Goal: Find contact information: Find contact information

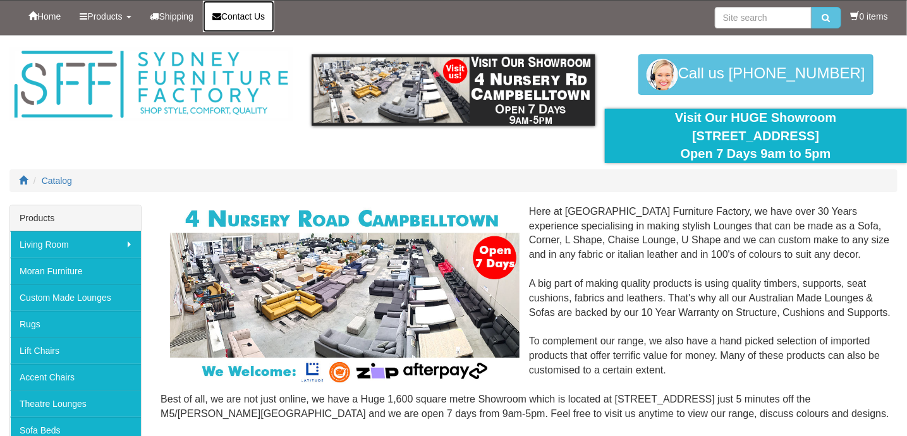
click at [253, 14] on span "Contact Us" at bounding box center [243, 16] width 44 height 10
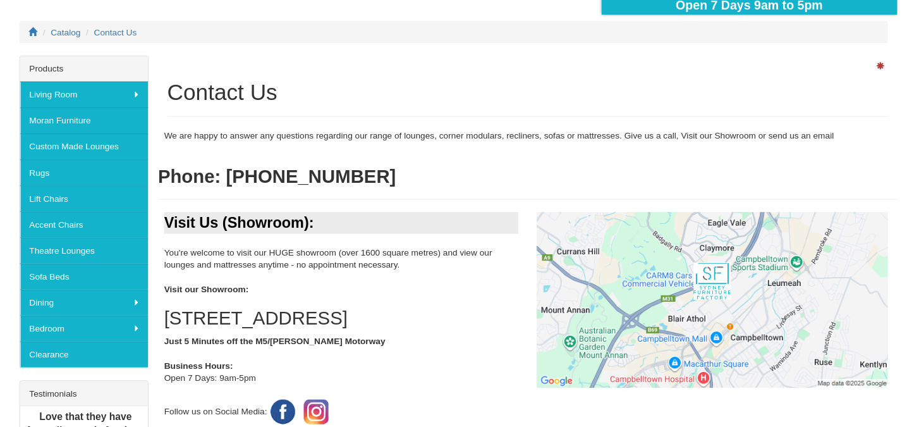
scroll to position [126, 0]
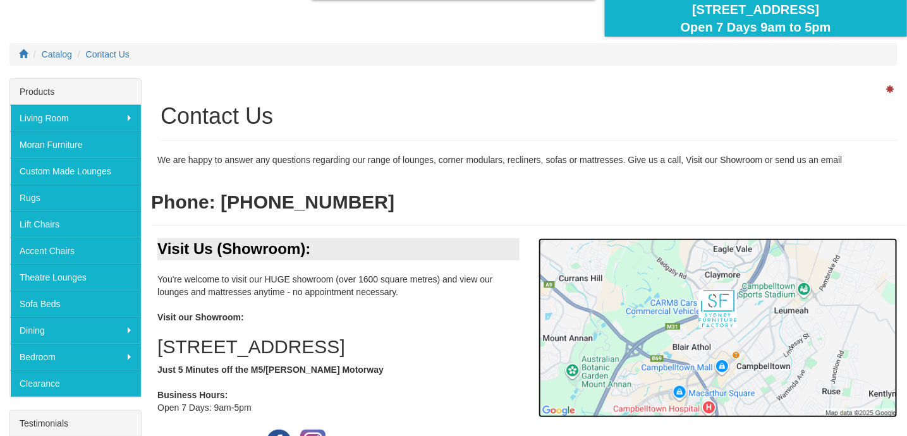
click at [751, 327] on img at bounding box center [718, 328] width 359 height 180
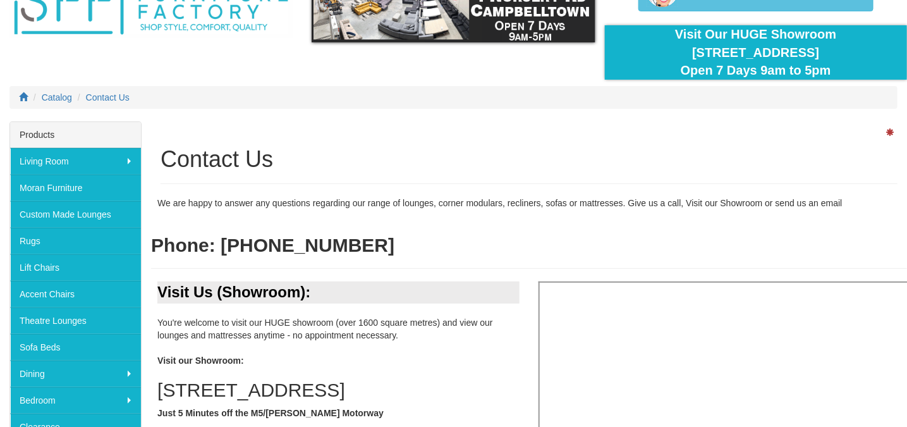
scroll to position [63, 0]
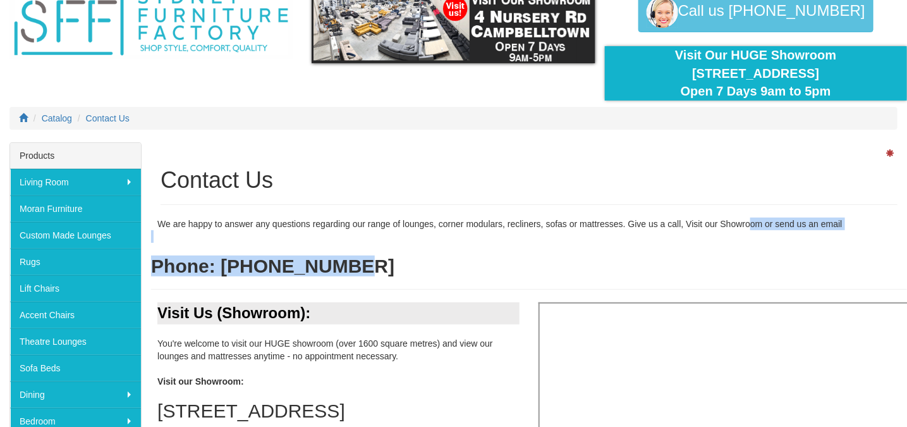
drag, startPoint x: 769, startPoint y: 272, endPoint x: 750, endPoint y: 202, distance: 72.1
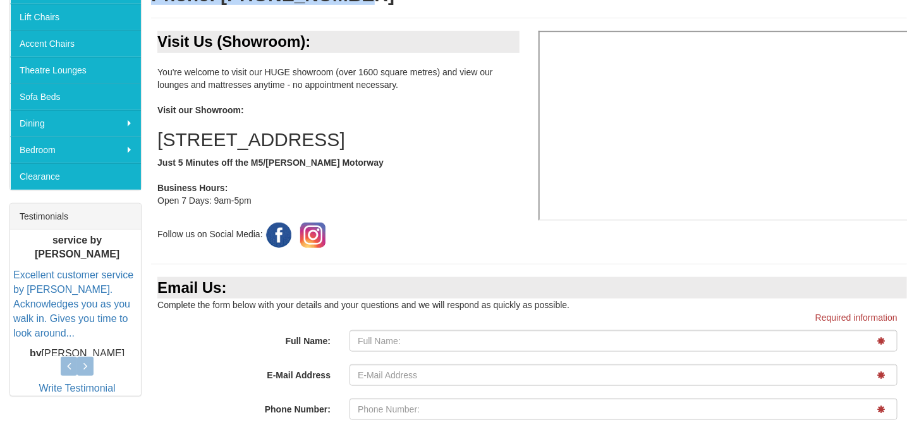
scroll to position [352, 0]
